Goal: Task Accomplishment & Management: Complete application form

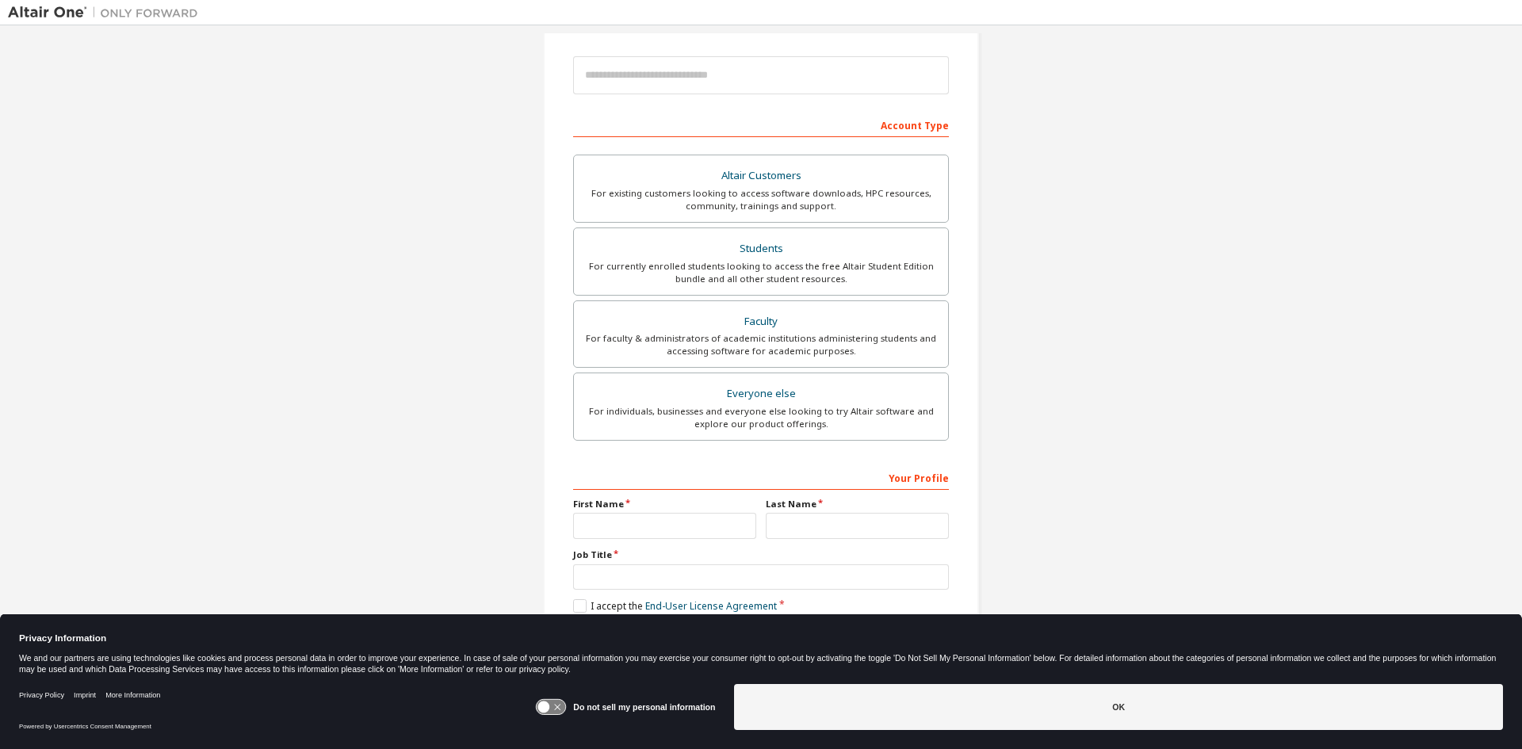
scroll to position [178, 0]
click at [562, 706] on icon at bounding box center [551, 707] width 29 height 15
click at [226, 532] on div "Create an Altair One Account For Free Trials, Licenses, Downloads, Learning & D…" at bounding box center [761, 276] width 1507 height 840
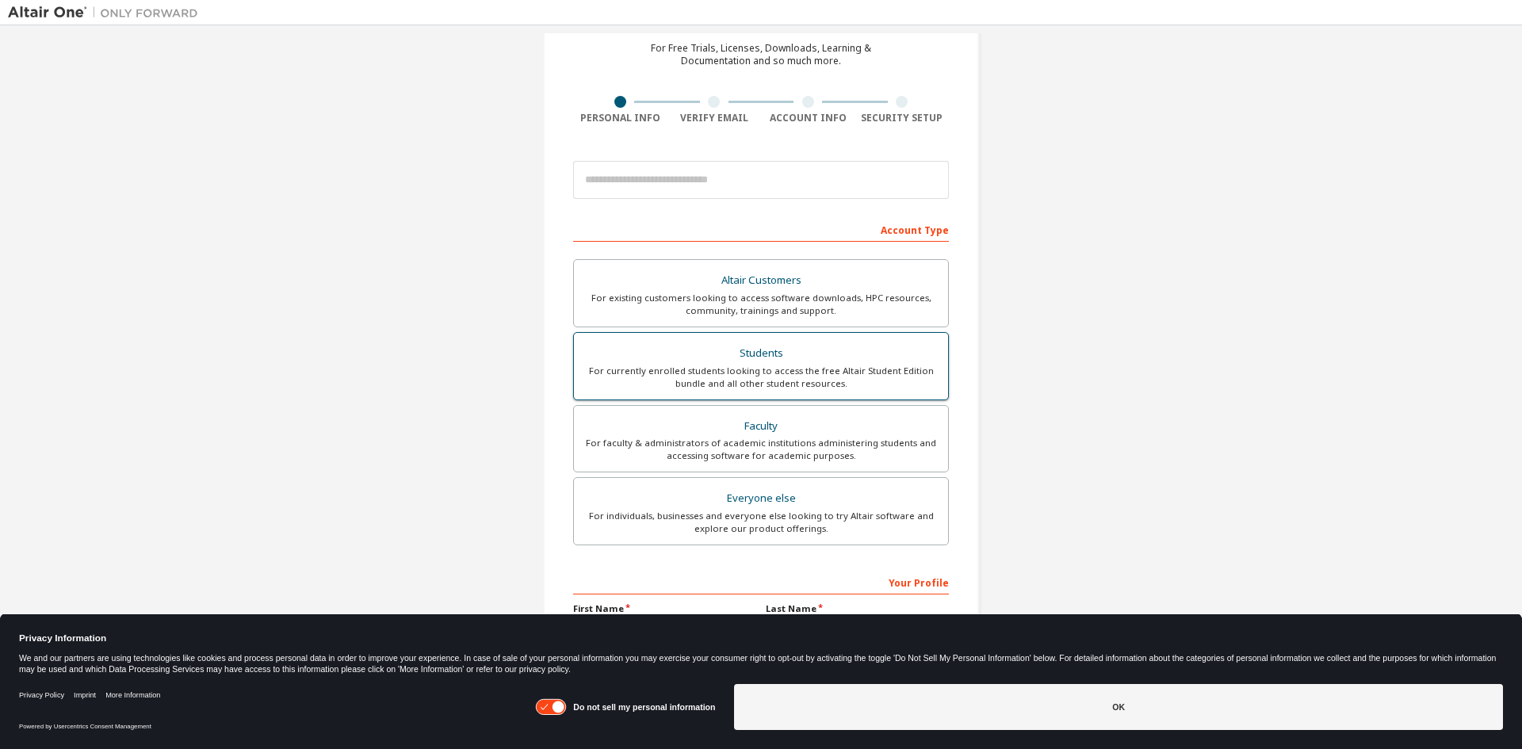
scroll to position [0, 0]
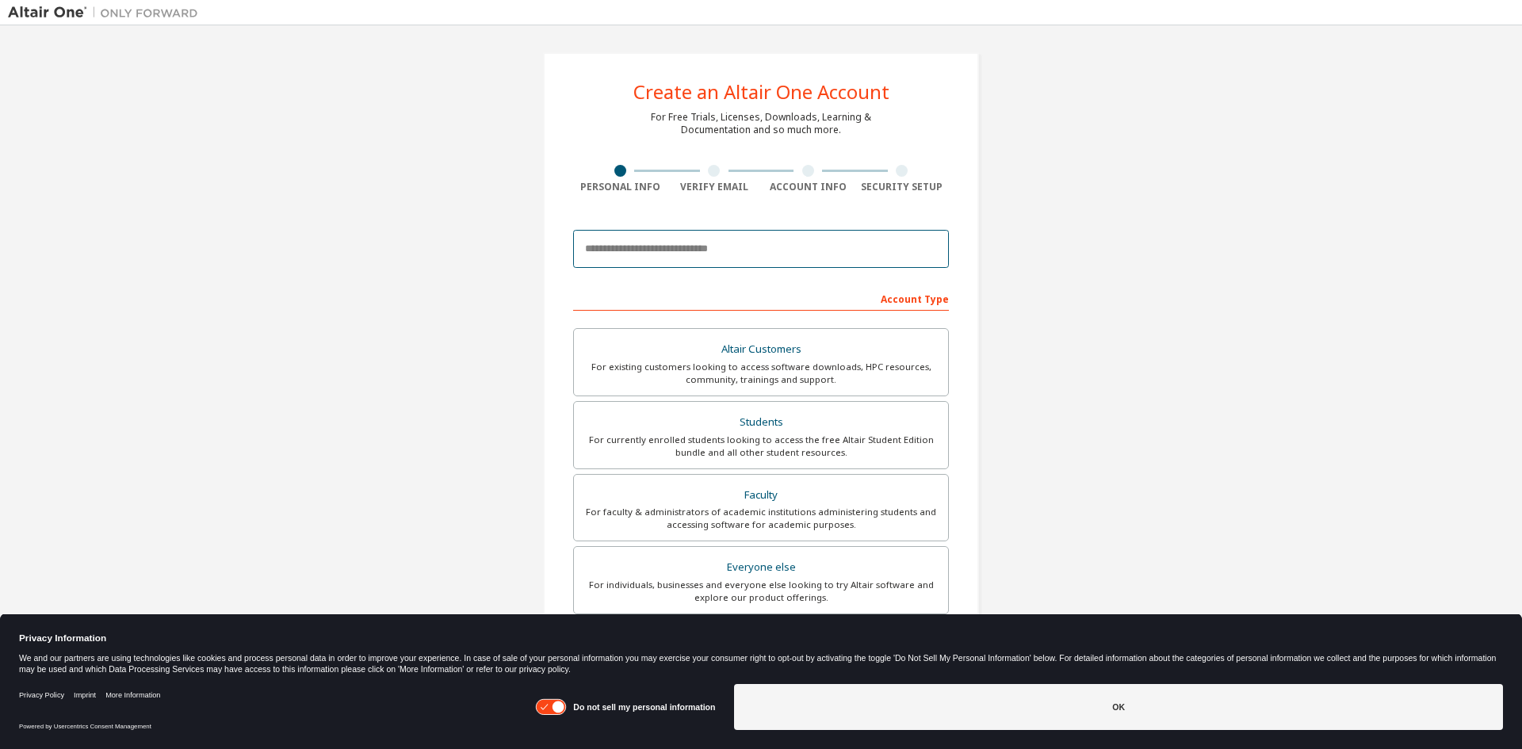
click at [645, 247] on input "email" at bounding box center [761, 249] width 376 height 38
type input "**********"
type input "******"
click at [323, 364] on div "**********" at bounding box center [761, 453] width 1507 height 840
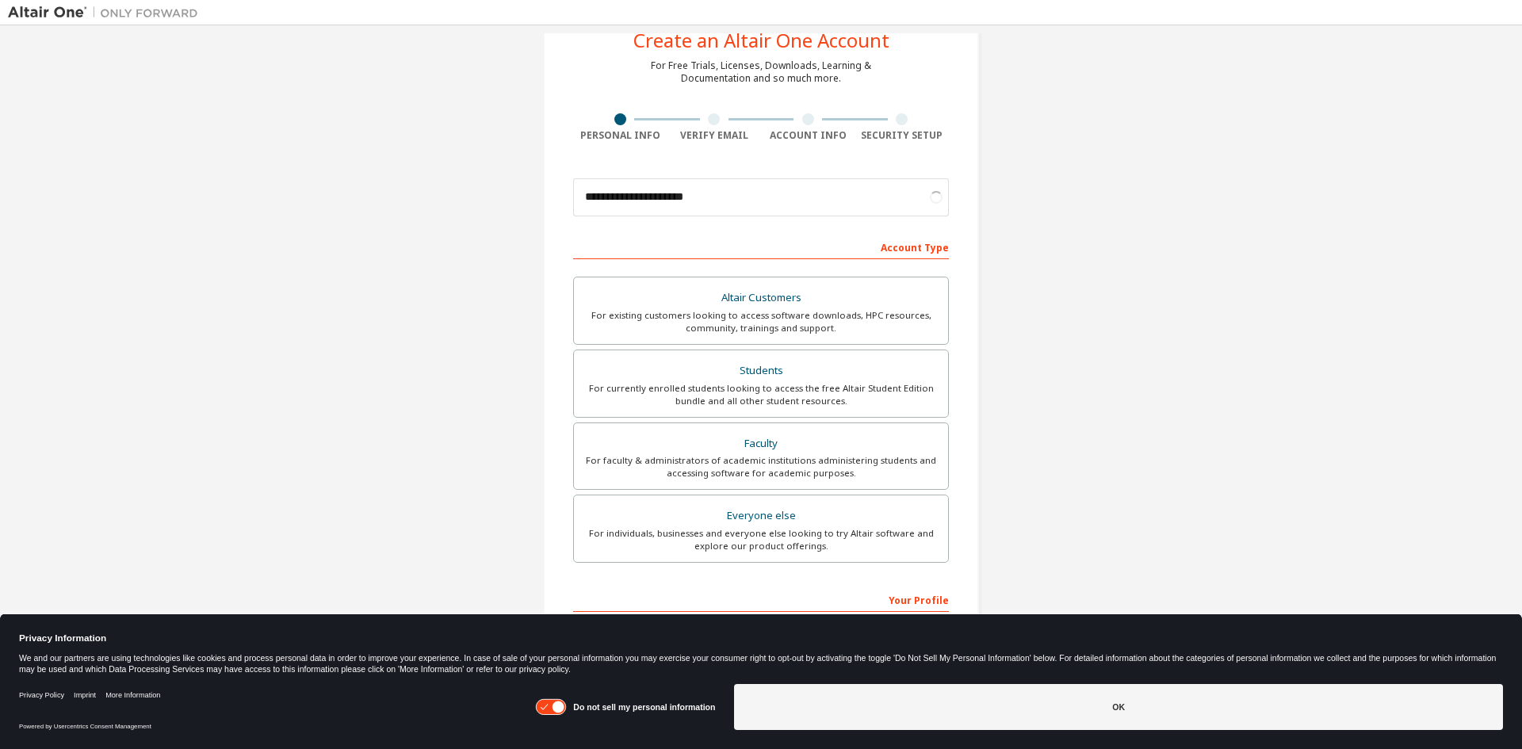
scroll to position [79, 0]
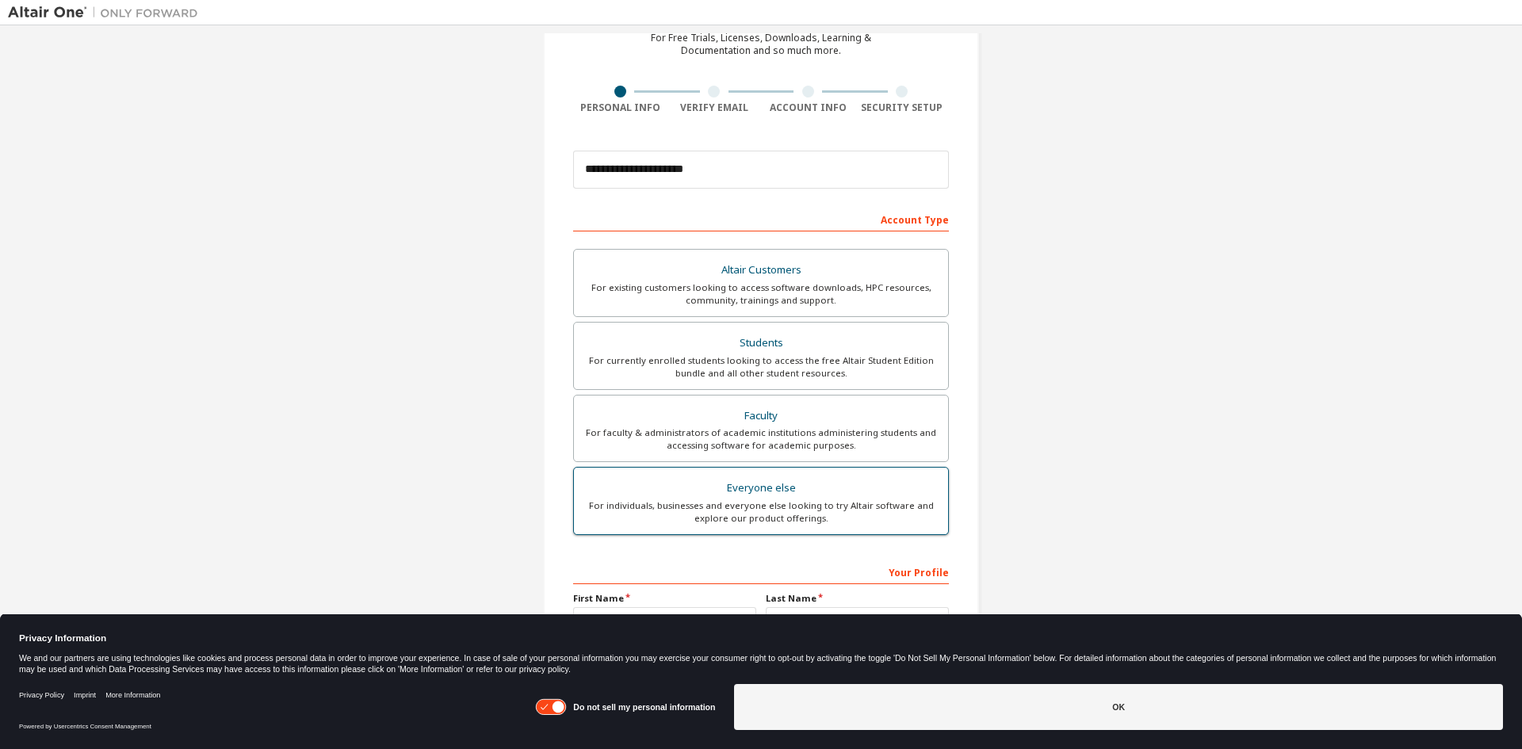
click at [901, 507] on div "For individuals, businesses and everyone else looking to try Altair software an…" at bounding box center [761, 512] width 355 height 25
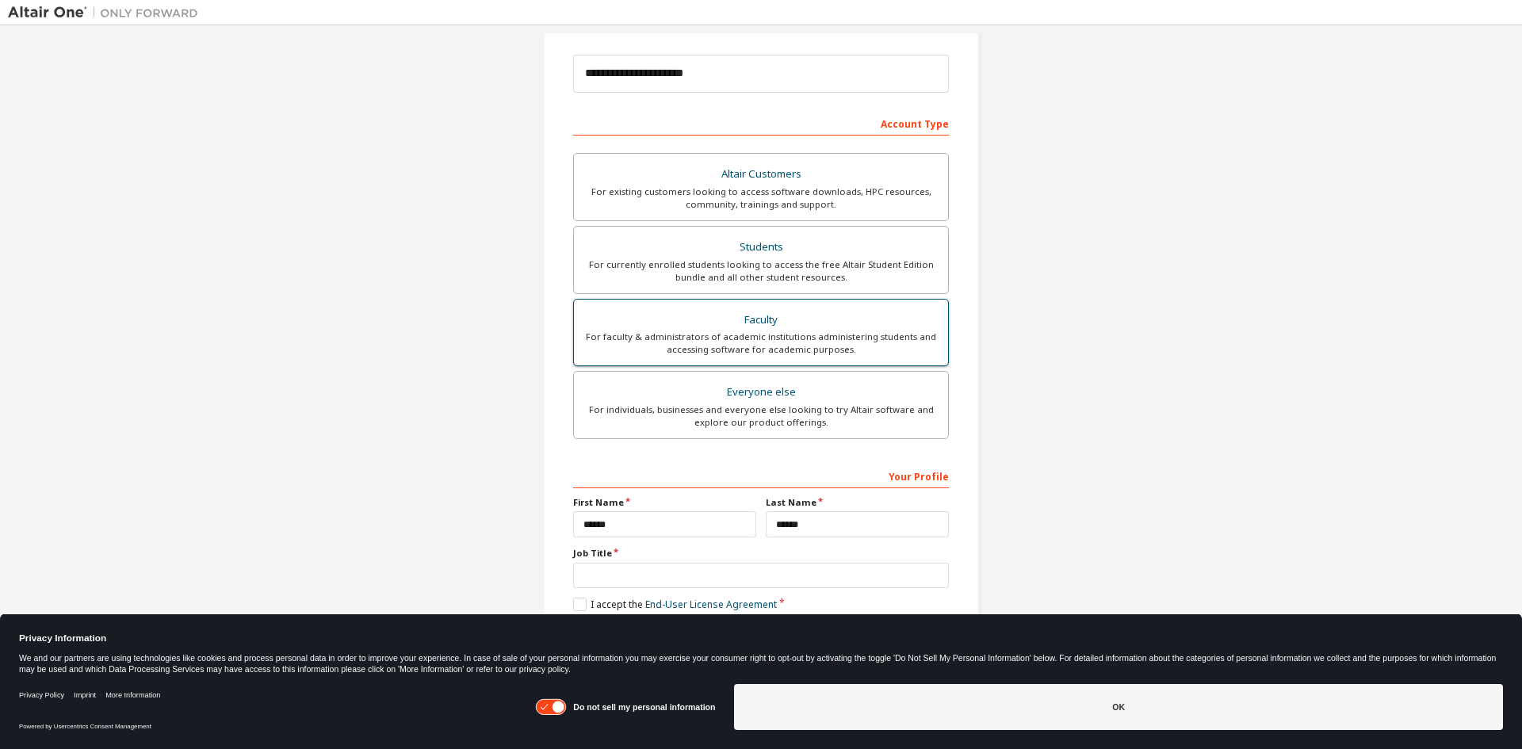
scroll to position [178, 0]
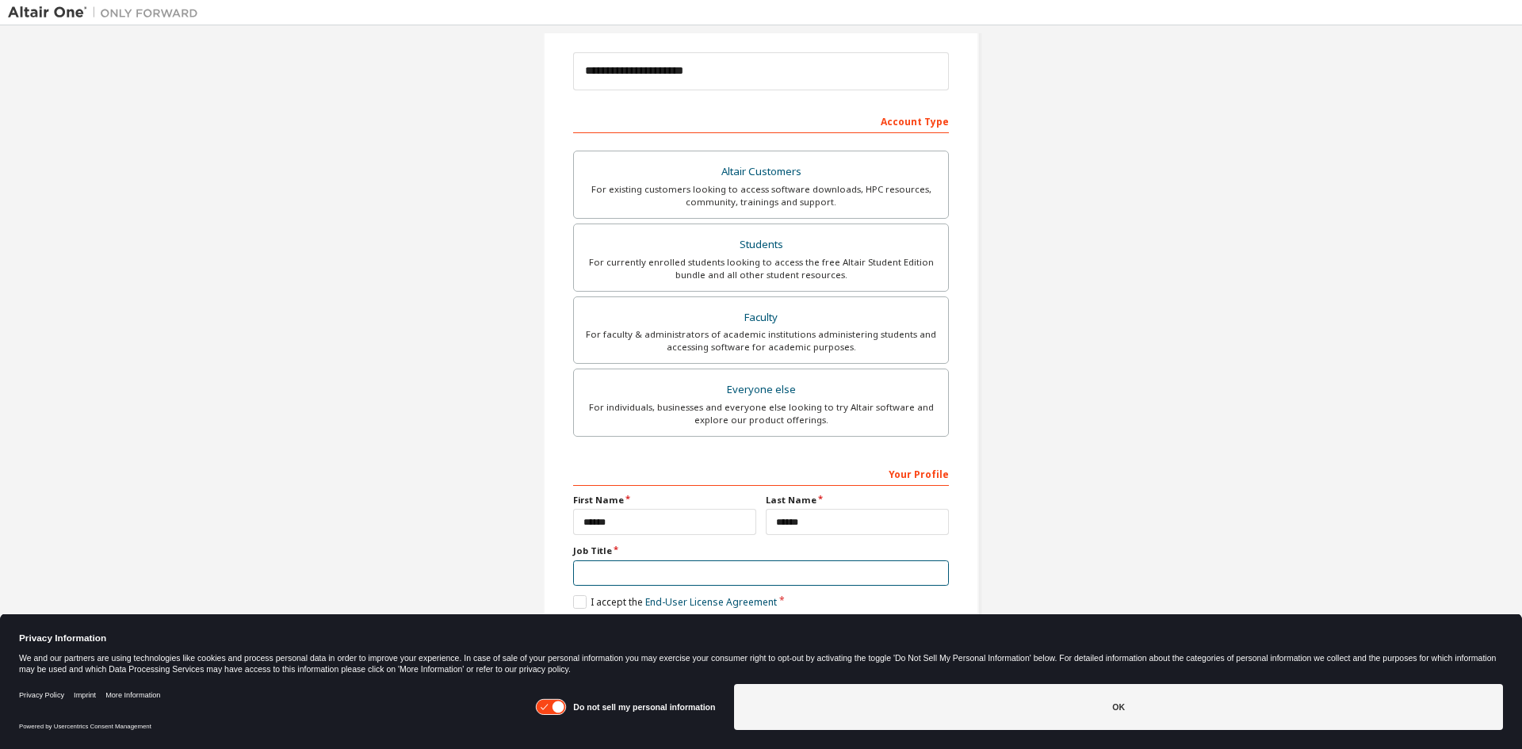
click at [650, 580] on input "text" at bounding box center [761, 574] width 376 height 26
type input "********"
click at [578, 599] on label "I accept the End-User License Agreement" at bounding box center [675, 601] width 204 height 13
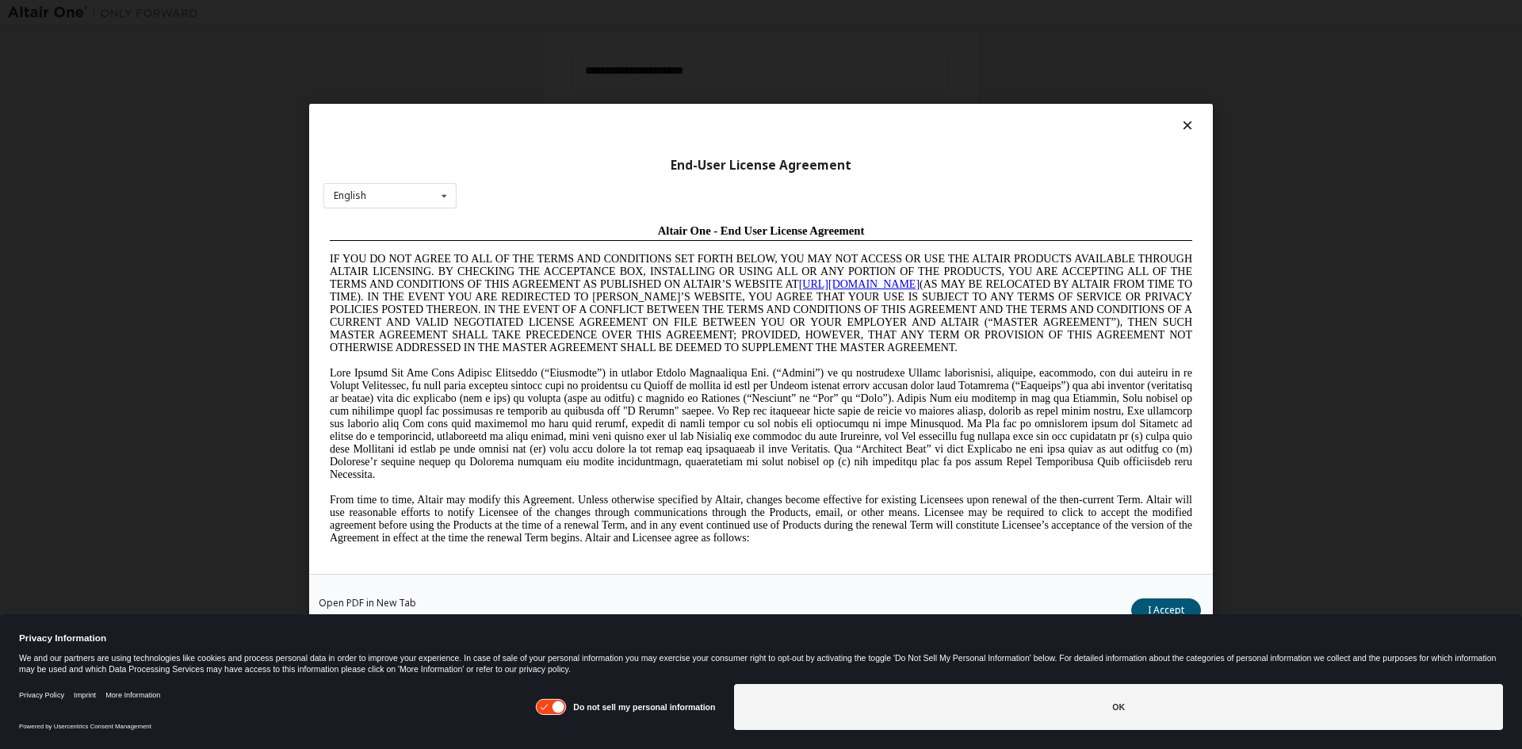
scroll to position [0, 0]
click at [1141, 608] on button "I Accept" at bounding box center [1166, 610] width 70 height 24
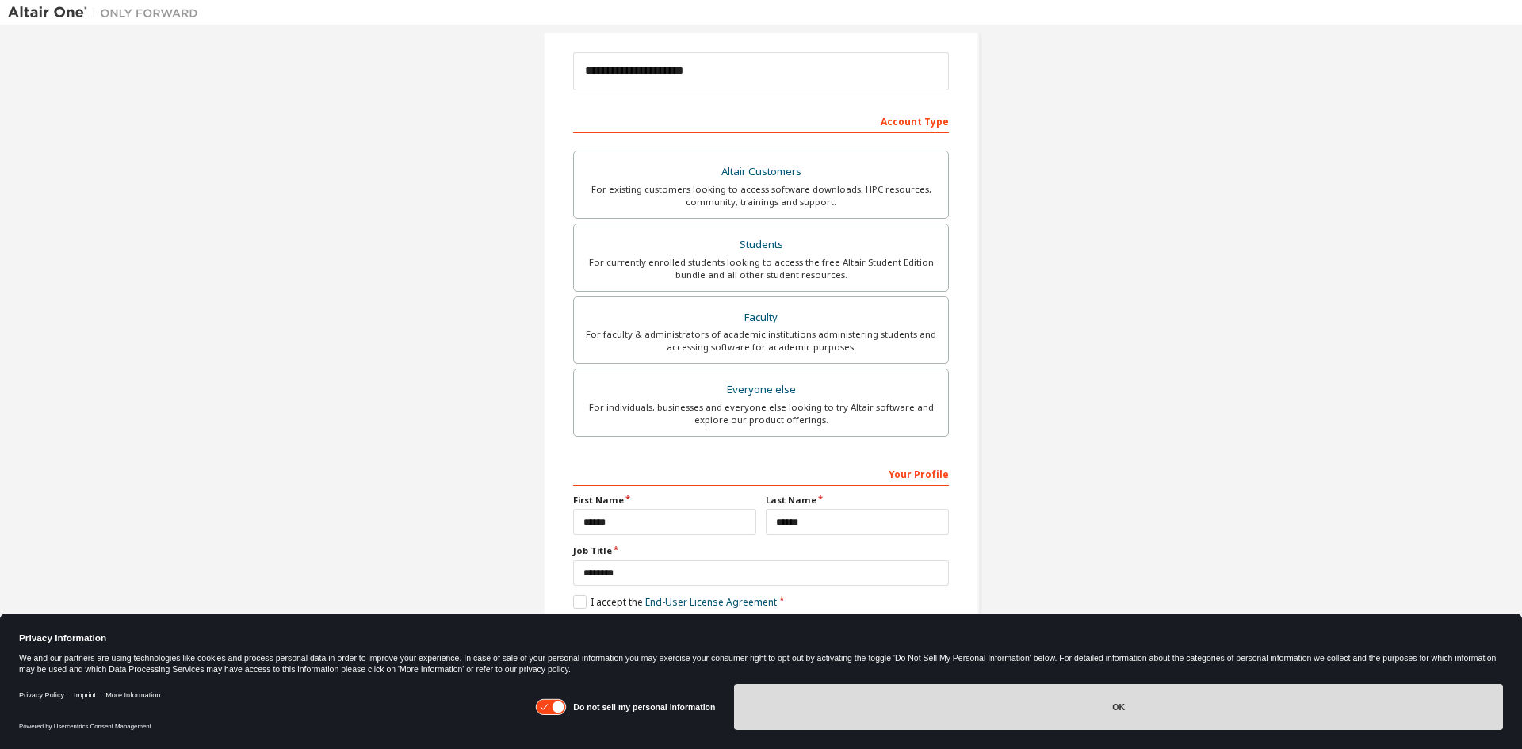
click at [963, 718] on button "OK" at bounding box center [1118, 707] width 769 height 46
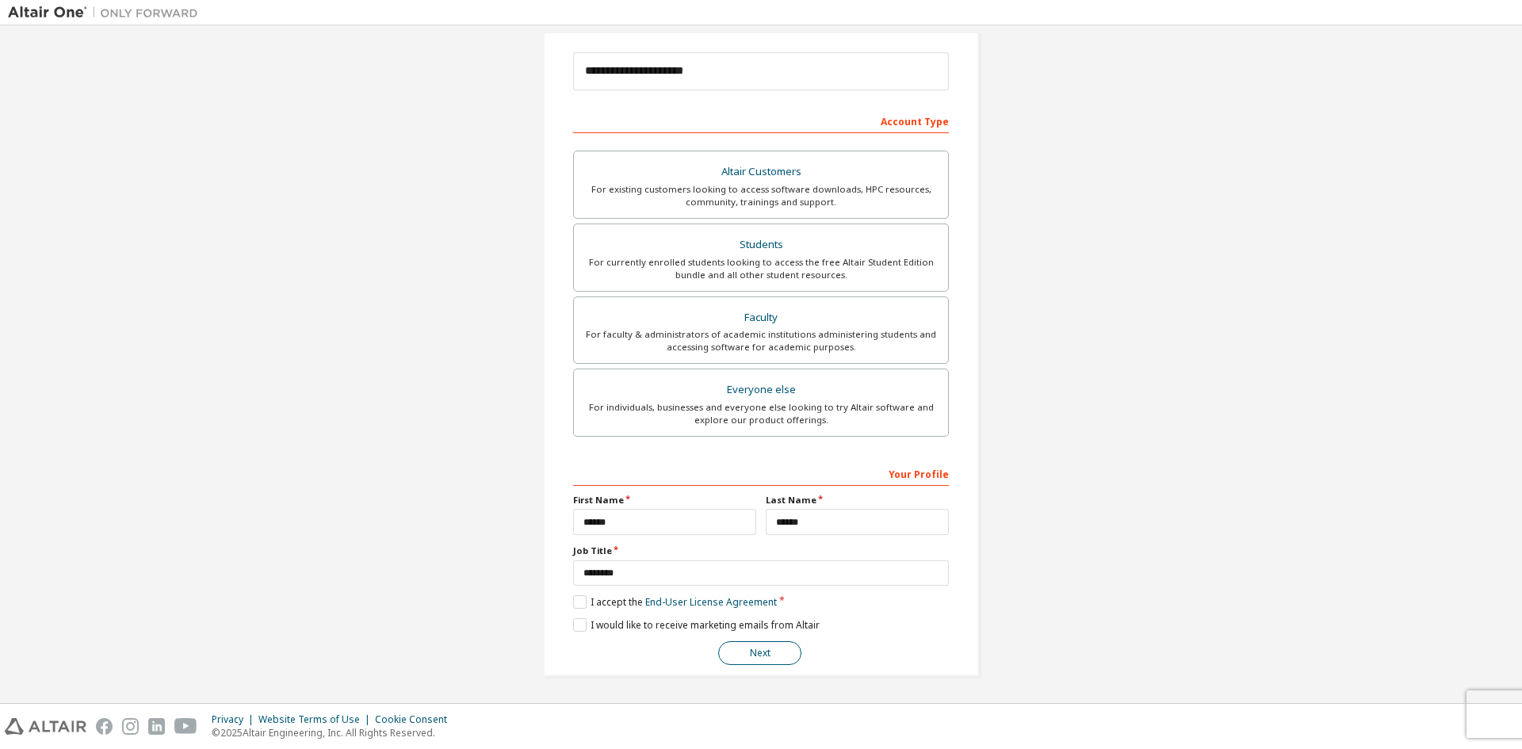
click at [766, 651] on button "Next" at bounding box center [759, 653] width 83 height 24
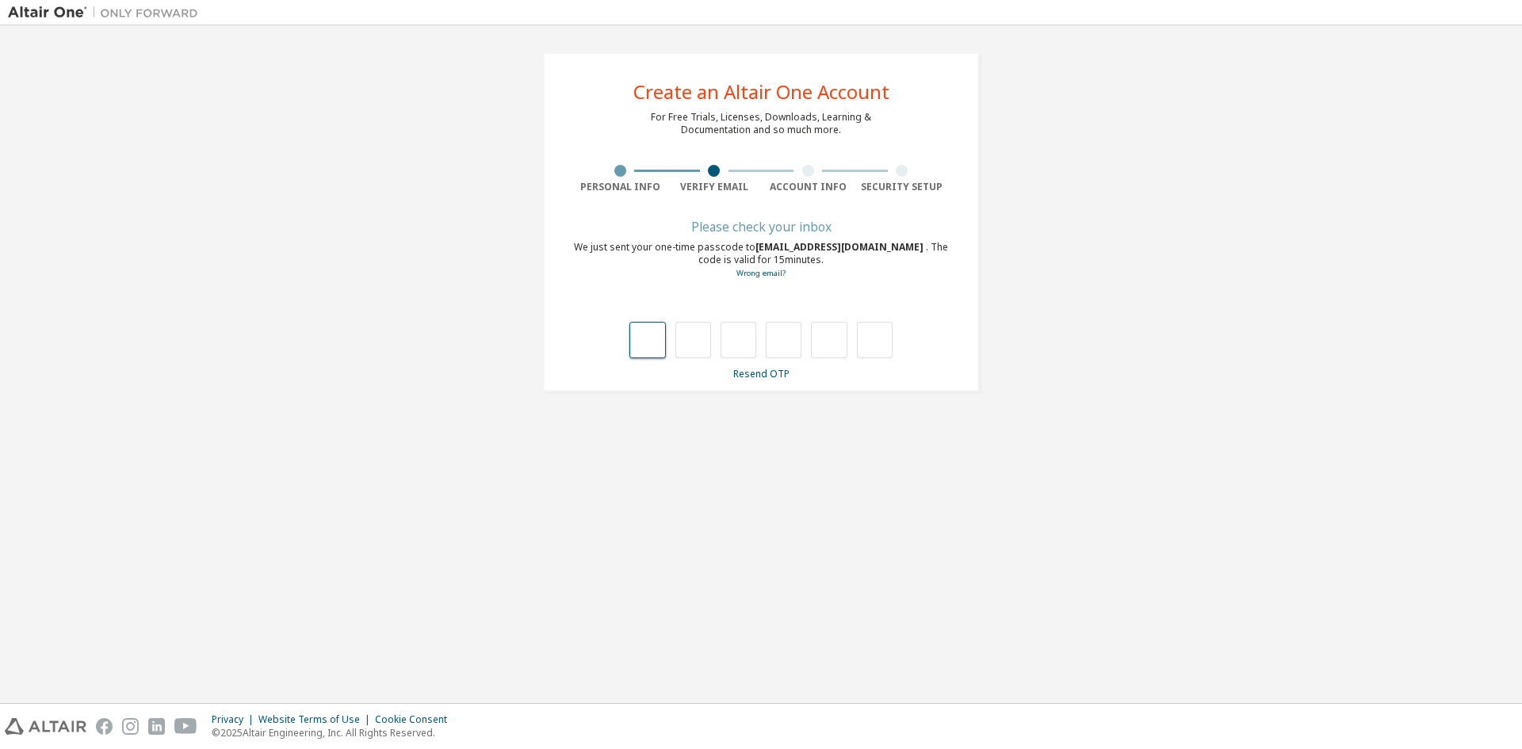
click at [653, 335] on input "text" at bounding box center [648, 340] width 36 height 36
type input "*"
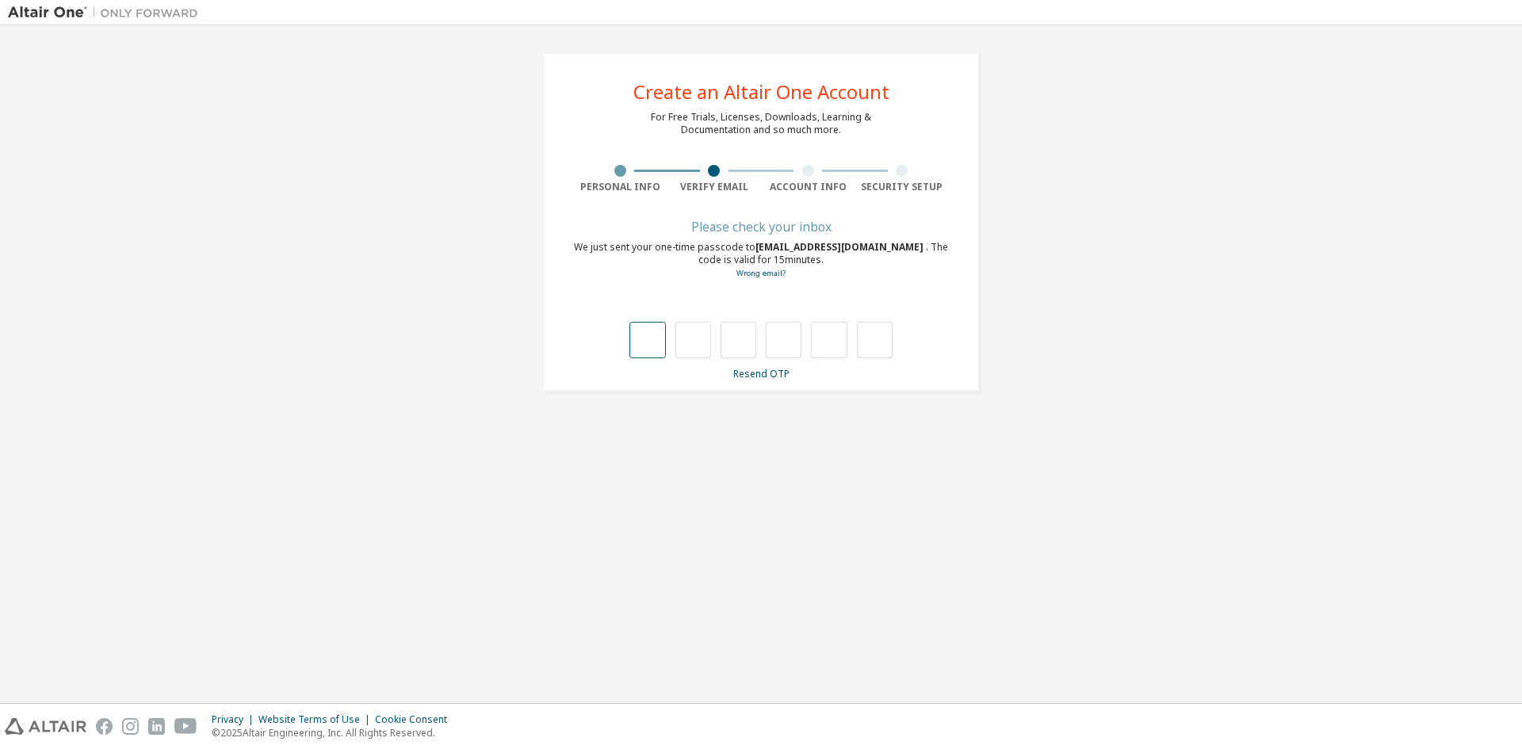
type input "*"
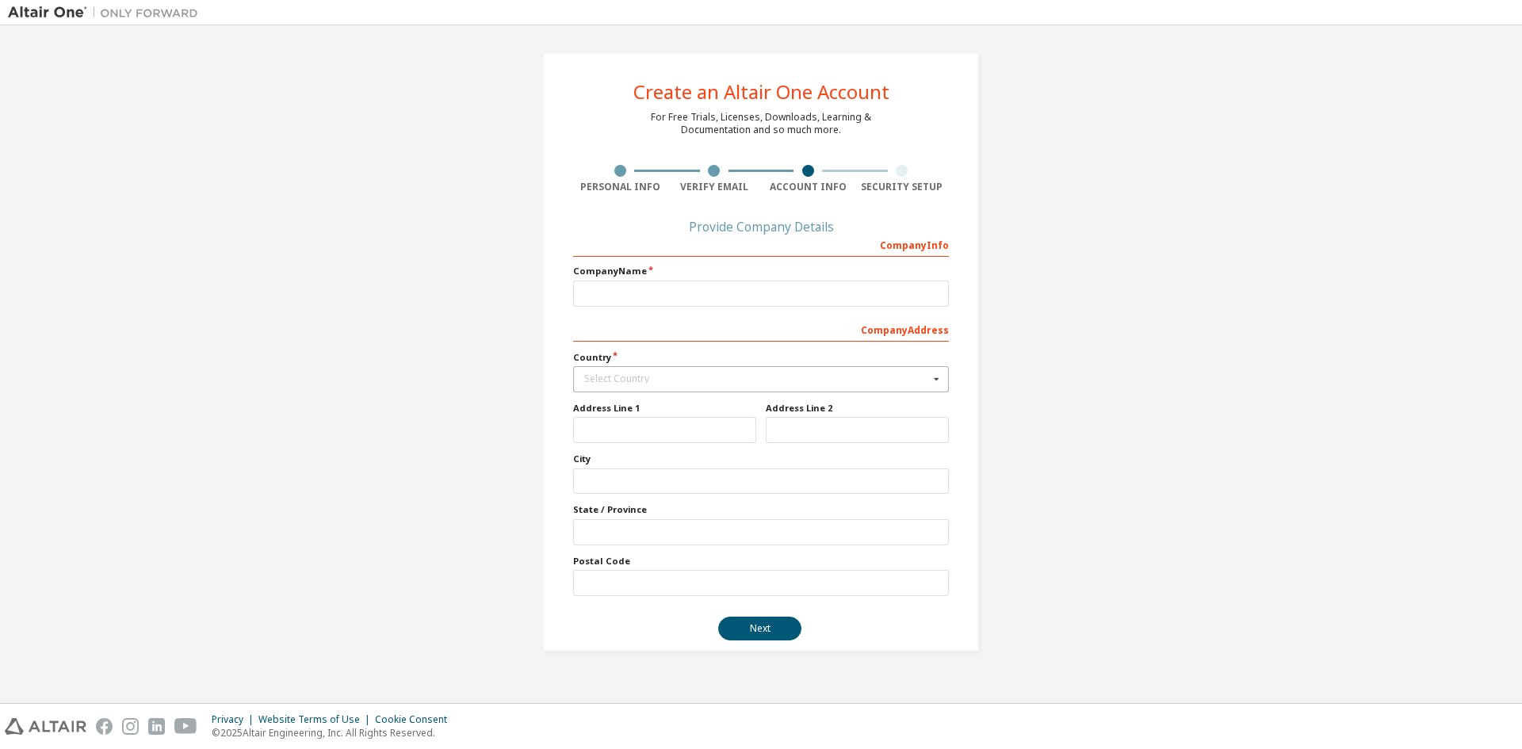
click at [631, 375] on div "Select Country" at bounding box center [756, 379] width 345 height 10
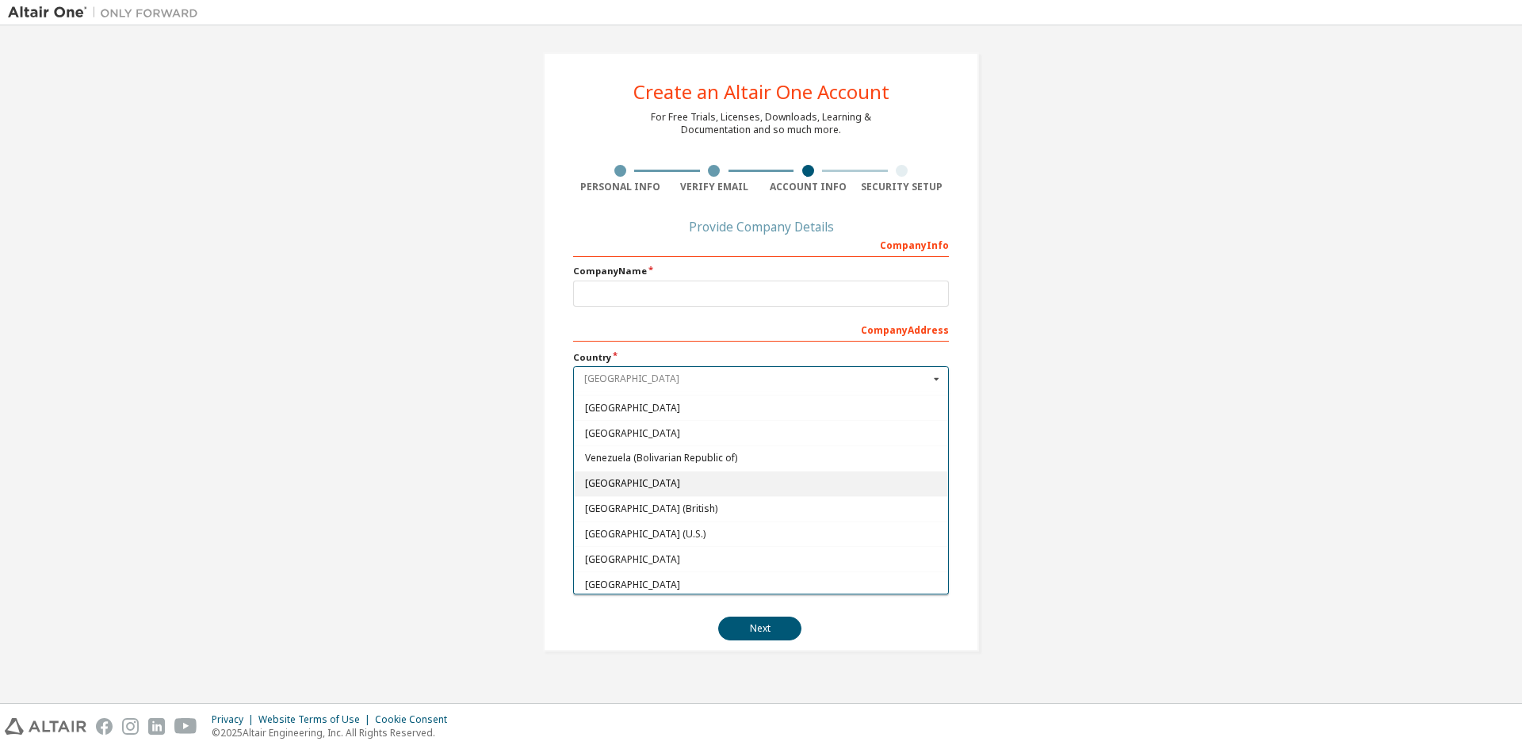
scroll to position [5674, 0]
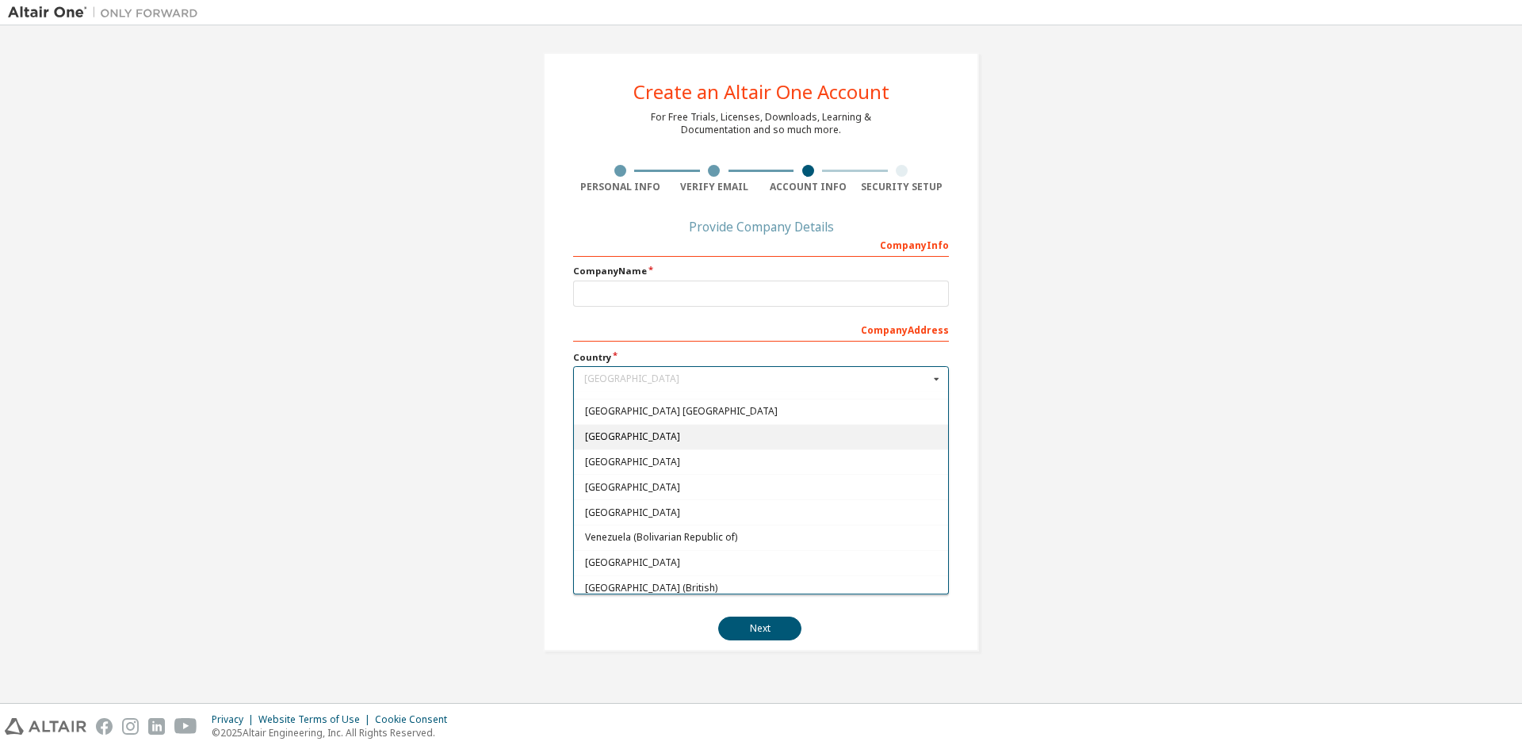
click at [607, 437] on span "[GEOGRAPHIC_DATA]" at bounding box center [761, 437] width 353 height 10
type input "***"
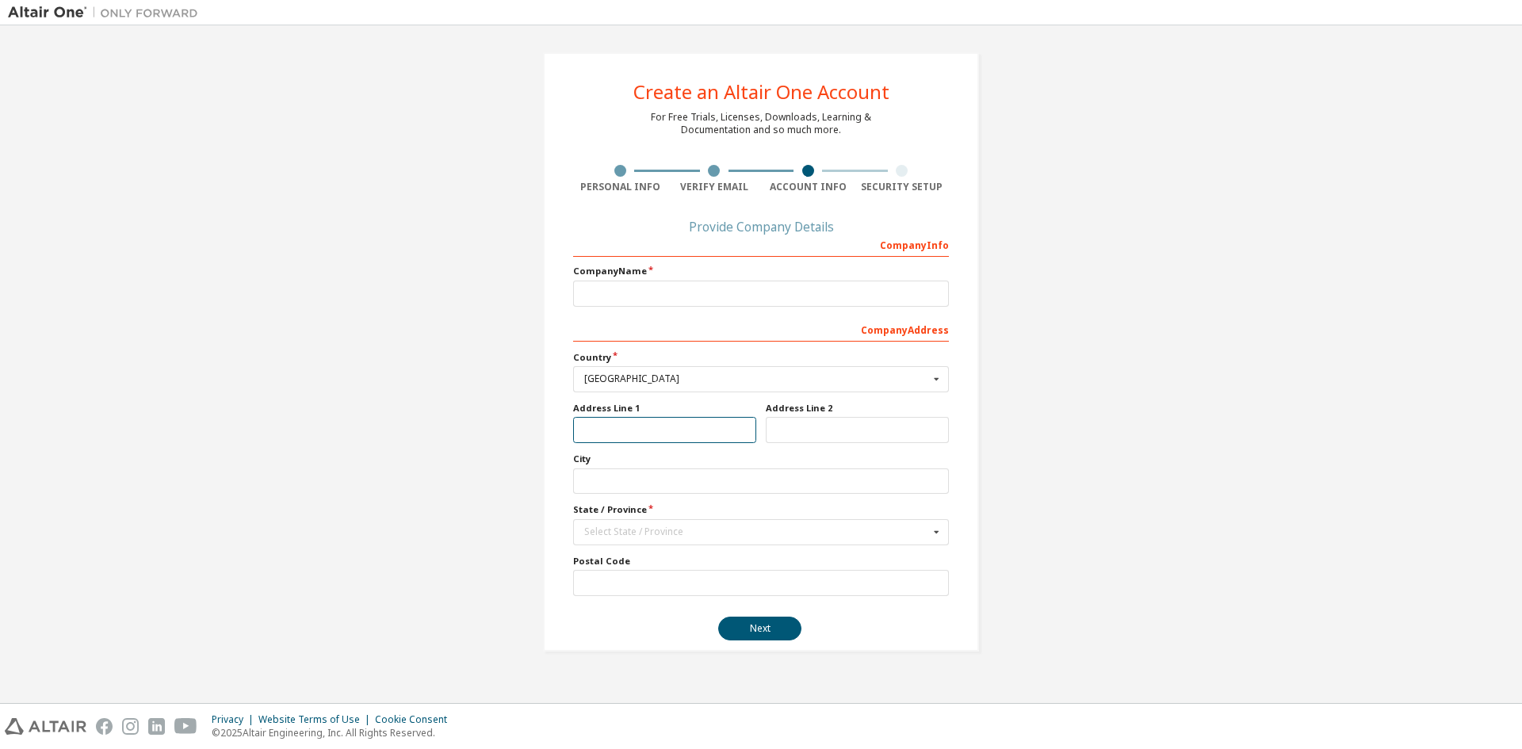
click at [619, 431] on input "text" at bounding box center [664, 430] width 183 height 26
click at [289, 427] on div "Create an Altair One Account For Free Trials, Licenses, Downloads, Learning & D…" at bounding box center [761, 352] width 1507 height 638
click at [688, 531] on div "Select State / Province" at bounding box center [756, 532] width 345 height 10
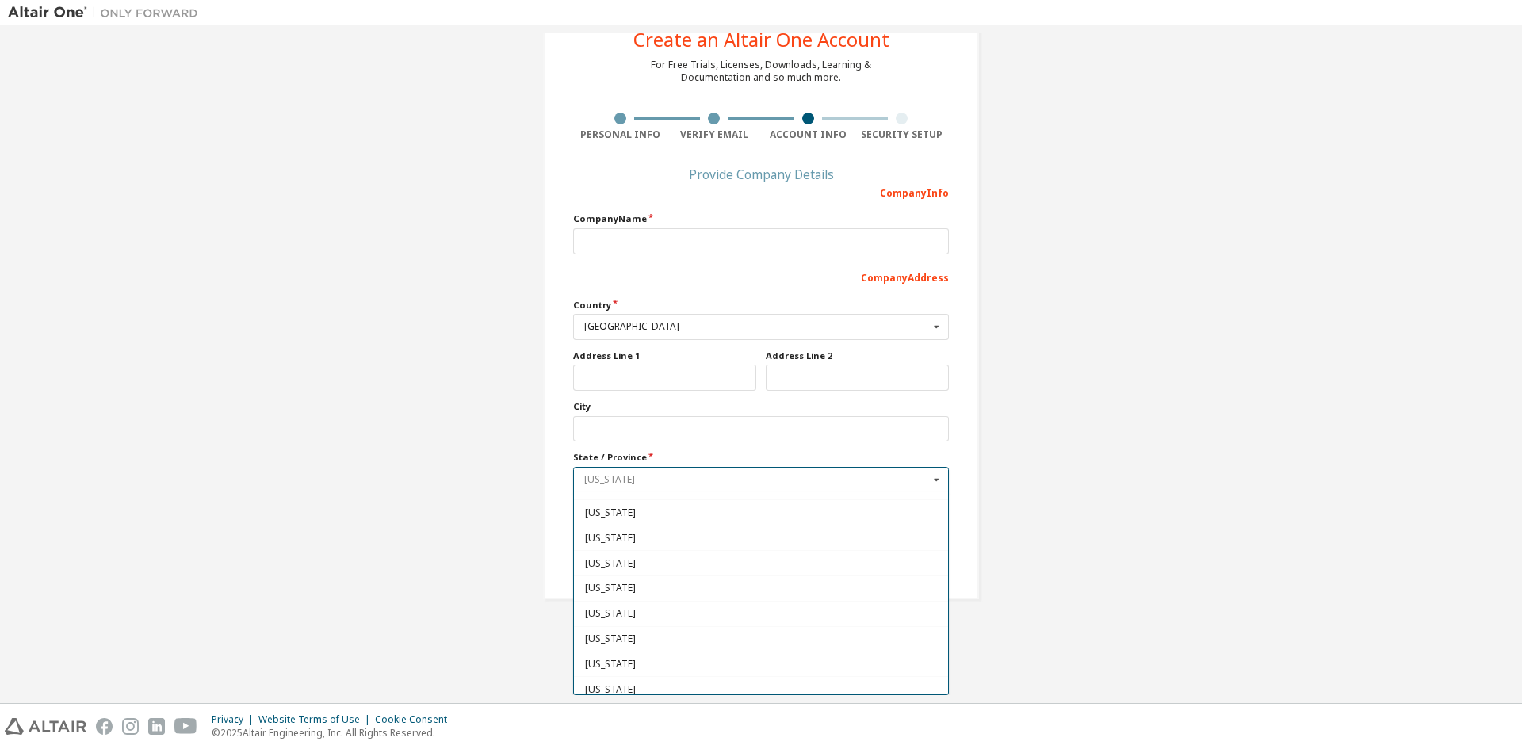
scroll to position [974, 0]
click at [616, 565] on span "[US_STATE]" at bounding box center [761, 567] width 353 height 10
type input "**"
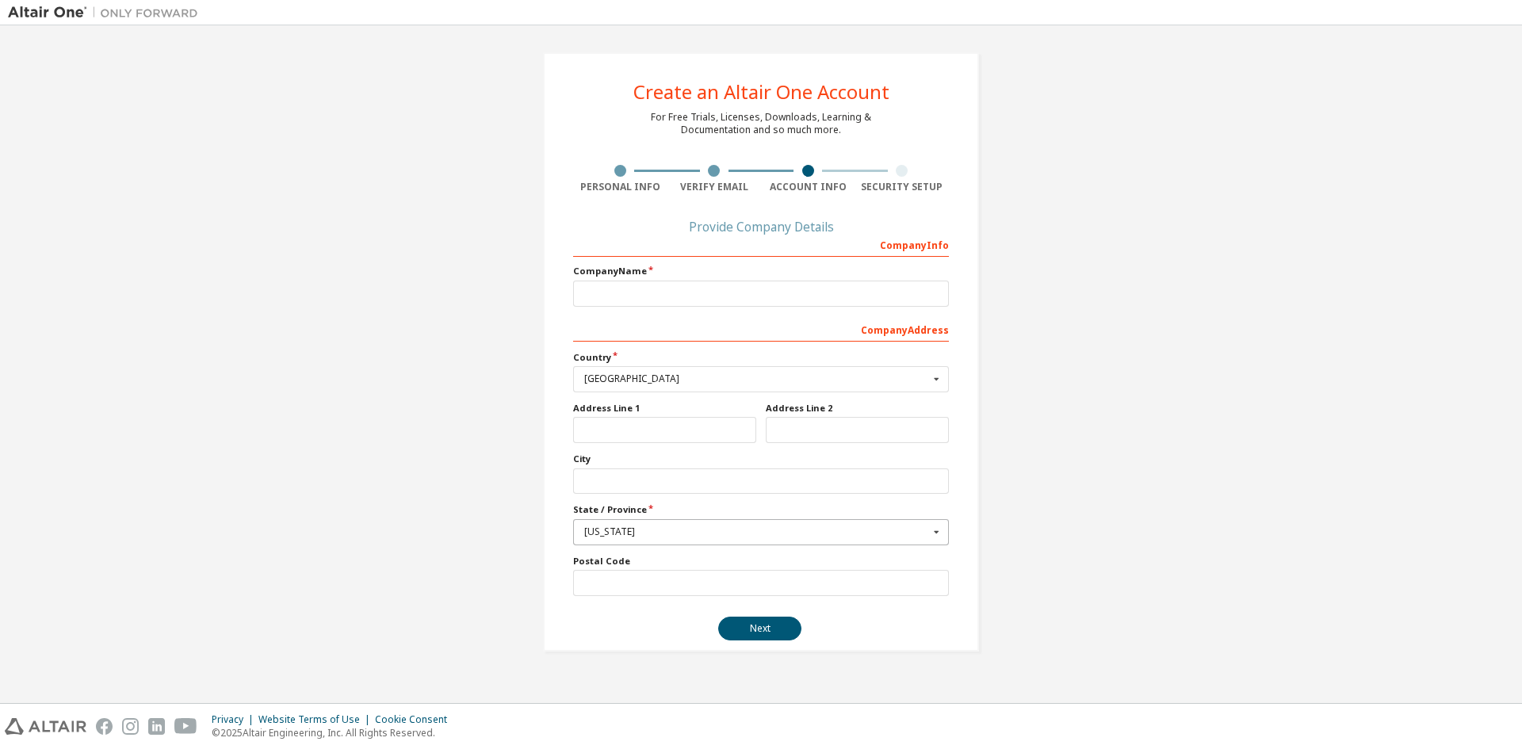
scroll to position [0, 0]
drag, startPoint x: 644, startPoint y: 301, endPoint x: 655, endPoint y: 298, distance: 11.5
click at [645, 301] on input "text" at bounding box center [761, 294] width 376 height 26
type input "*****"
click at [781, 626] on button "Next" at bounding box center [759, 629] width 83 height 24
